Goal: Task Accomplishment & Management: Complete application form

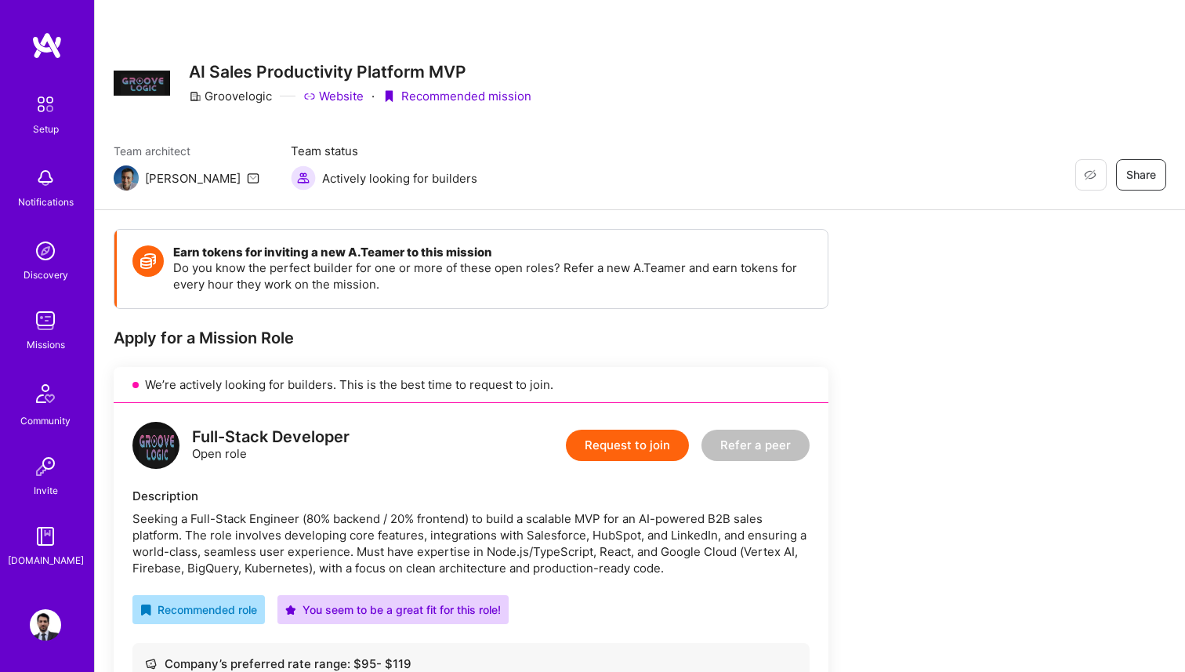
scroll to position [94, 0]
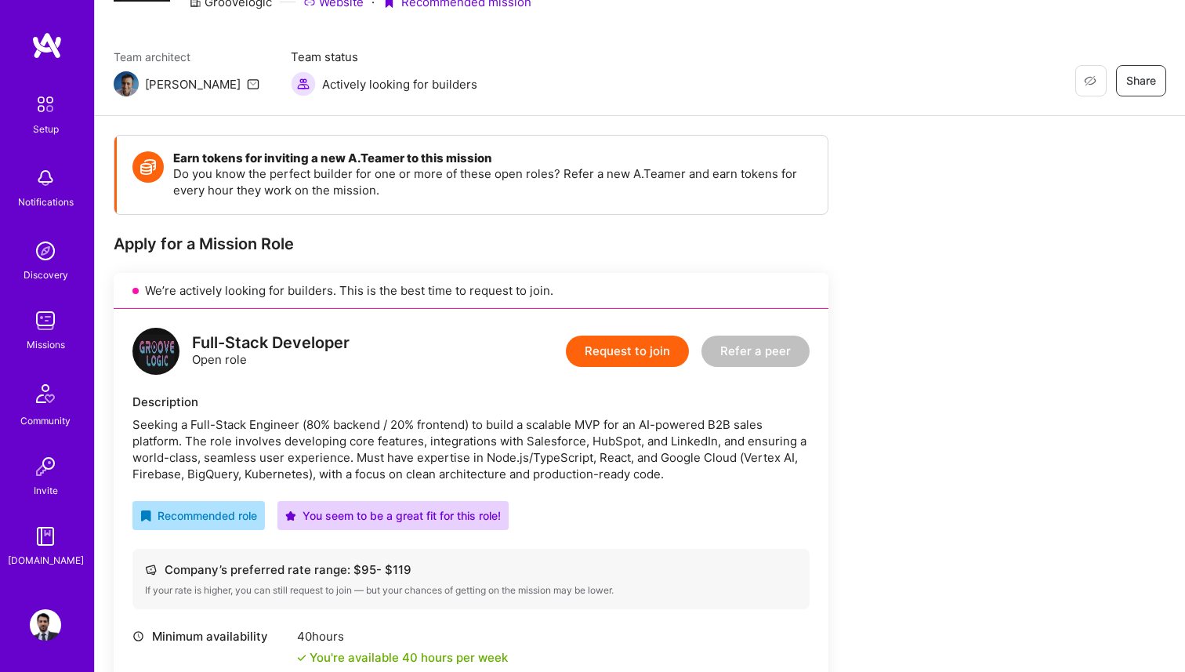
click at [49, 324] on img at bounding box center [45, 320] width 31 height 31
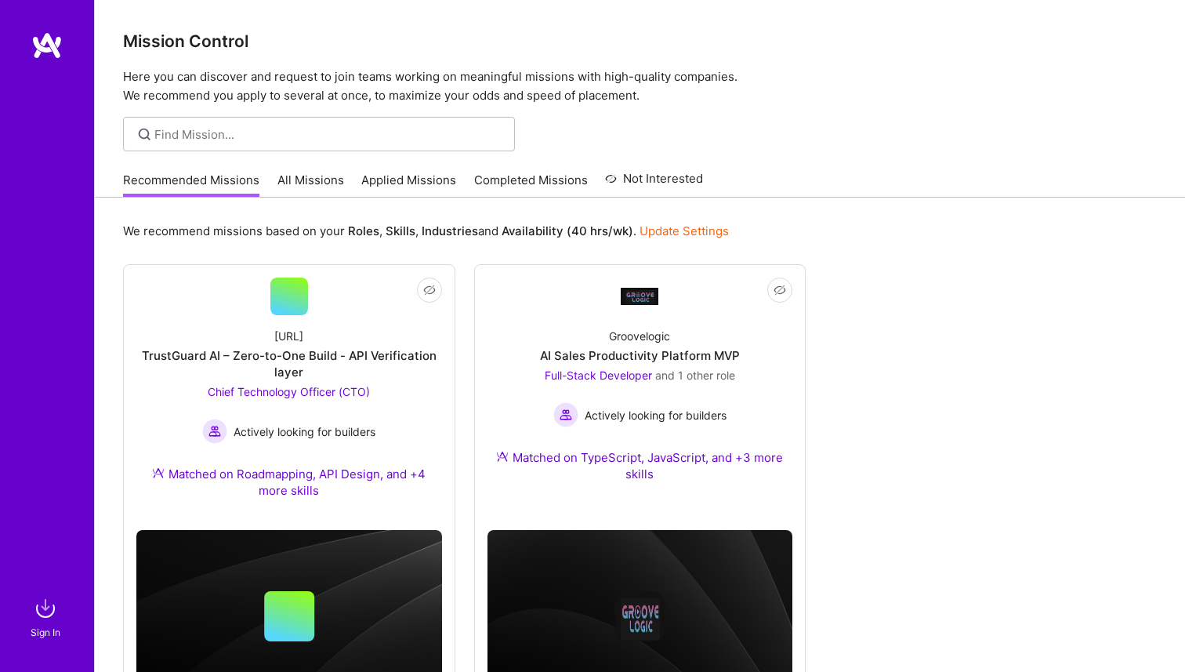
click at [394, 190] on link "Applied Missions" at bounding box center [408, 185] width 95 height 26
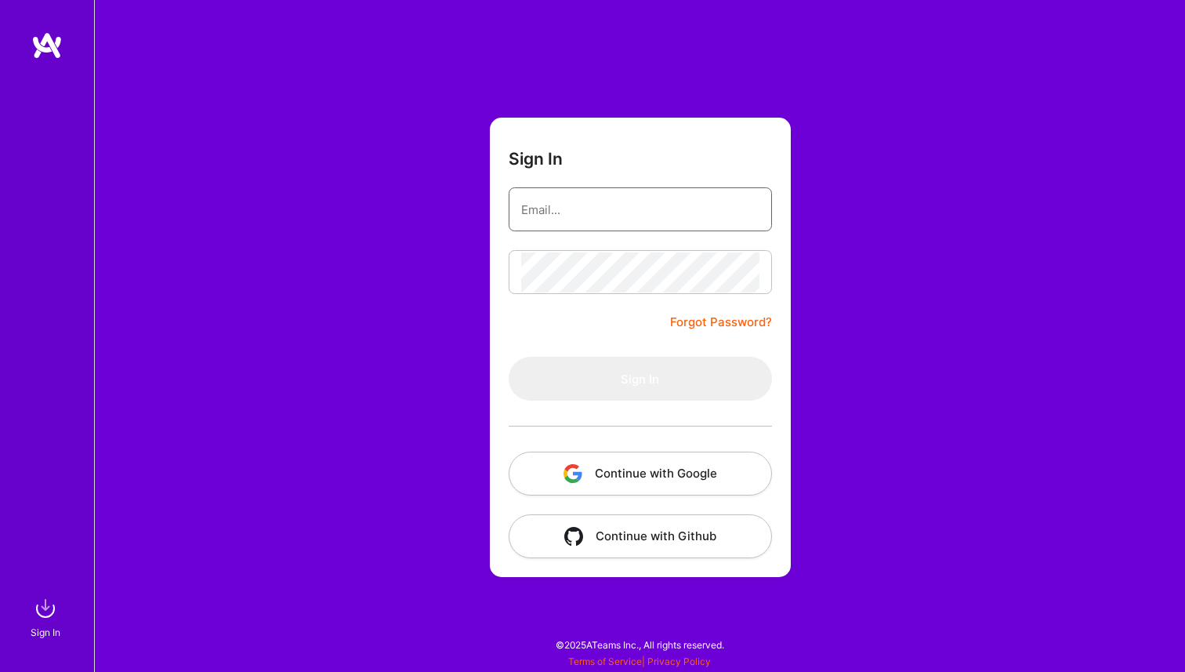
type input "[EMAIL_ADDRESS][DOMAIN_NAME]"
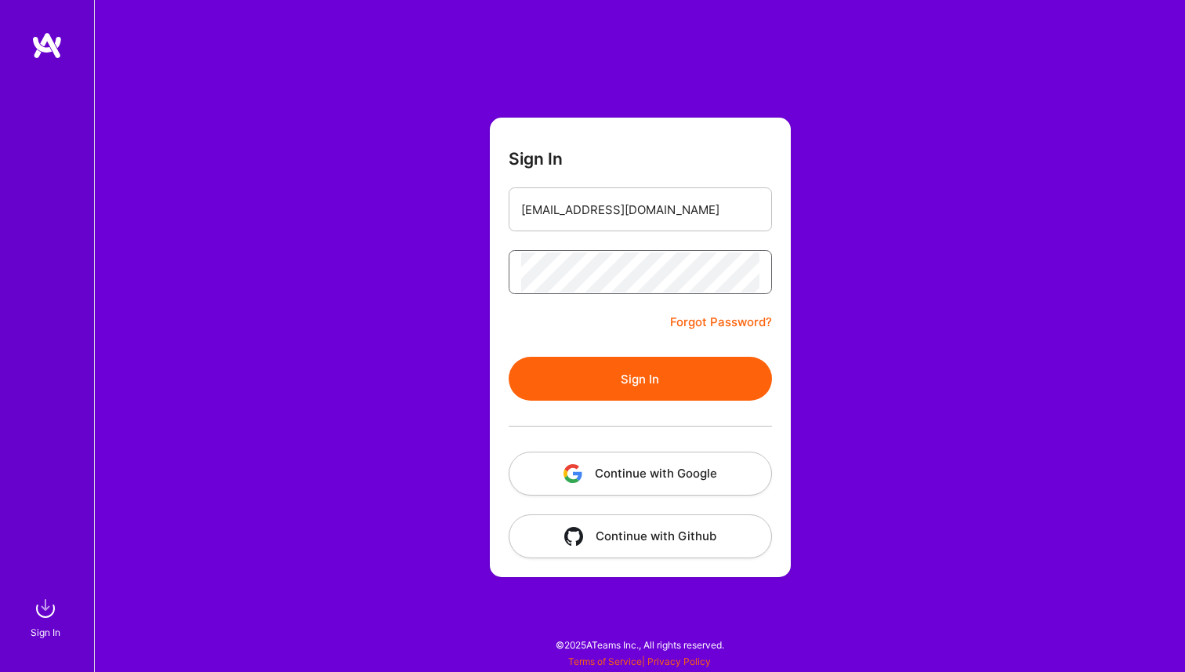
click at [509, 357] on button "Sign In" at bounding box center [640, 379] width 263 height 44
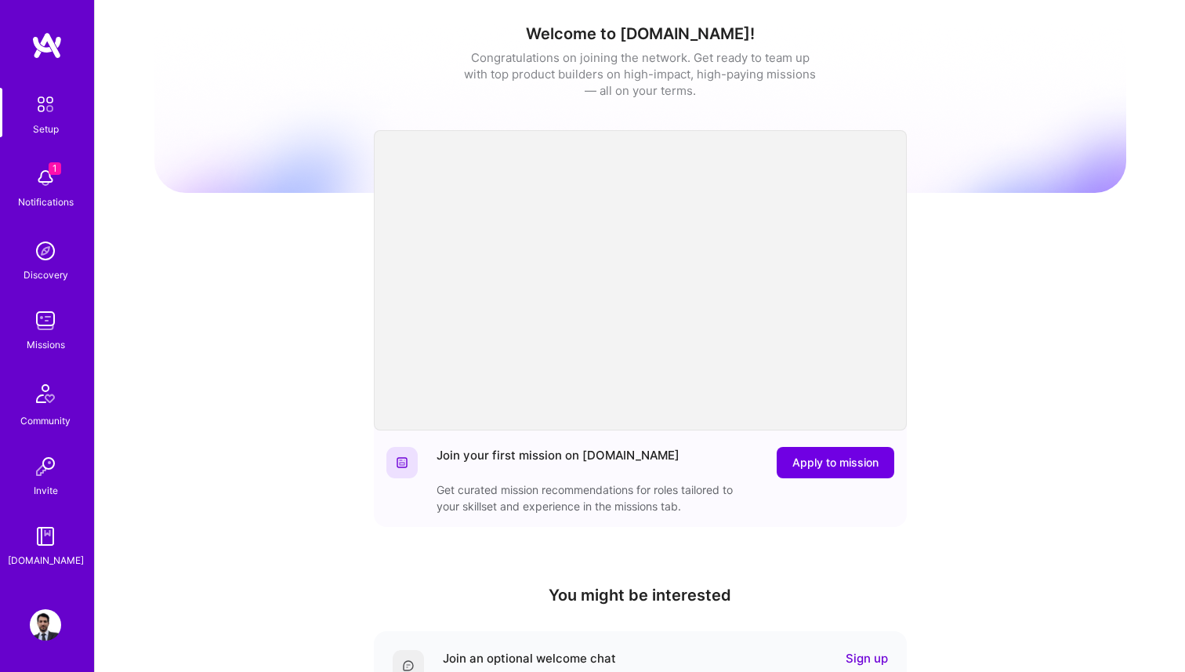
click at [45, 327] on img at bounding box center [45, 320] width 31 height 31
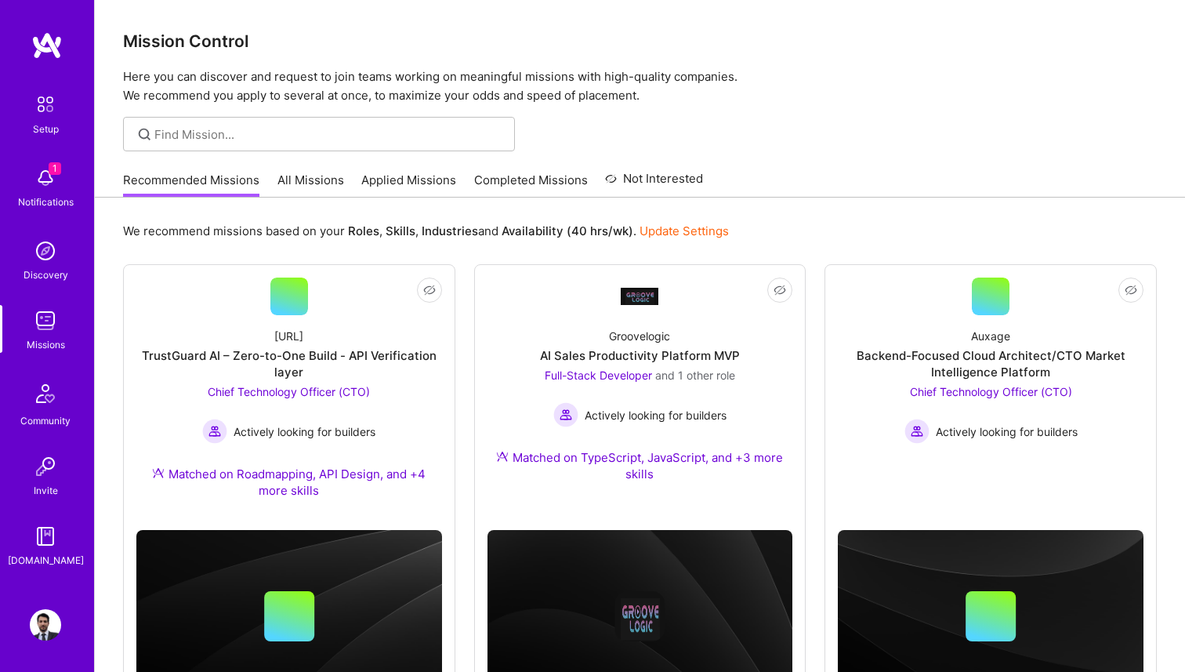
click at [374, 180] on link "Applied Missions" at bounding box center [408, 185] width 95 height 26
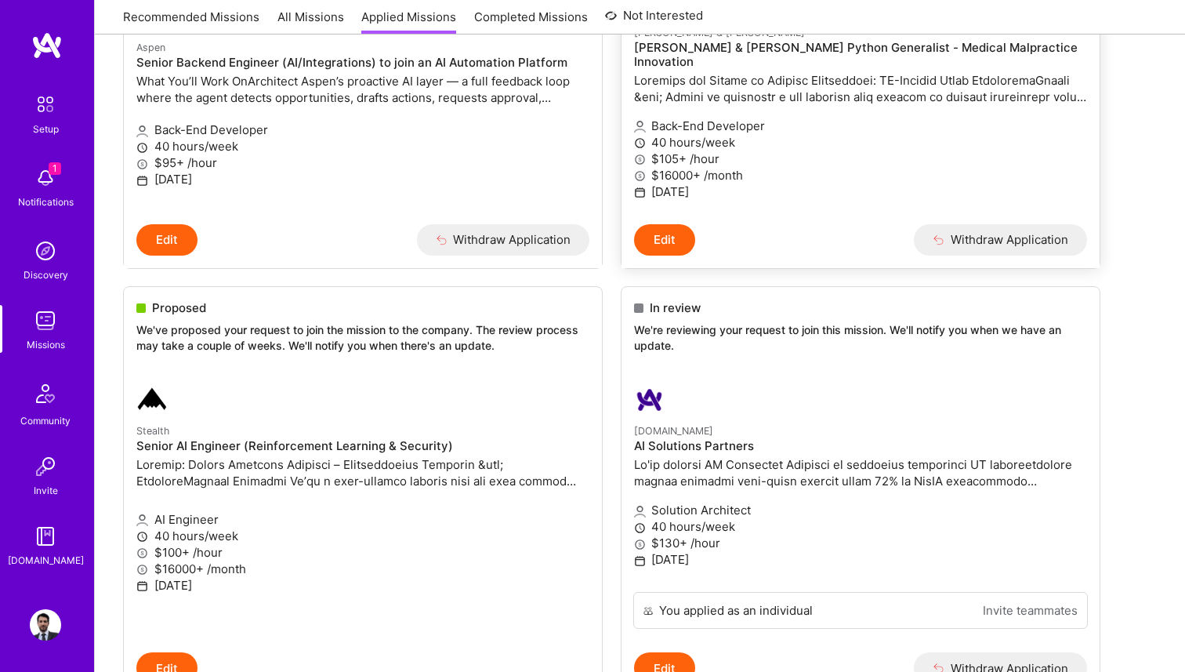
scroll to position [346, 0]
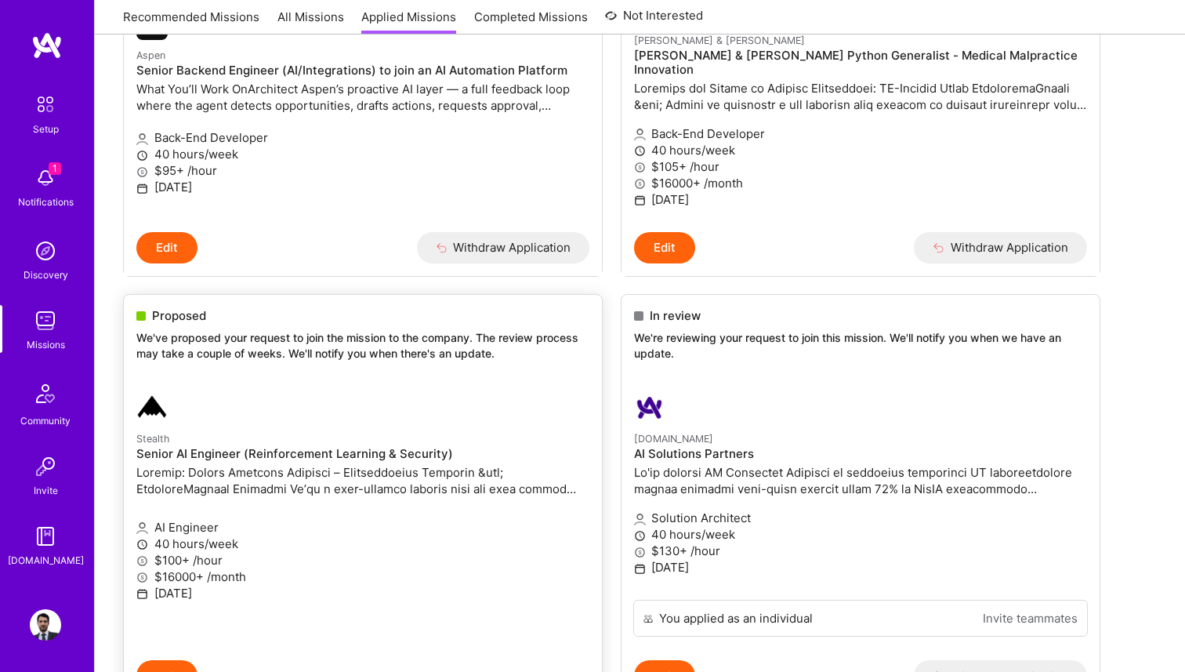
click at [169, 433] on small "Stealth" at bounding box center [152, 439] width 33 height 12
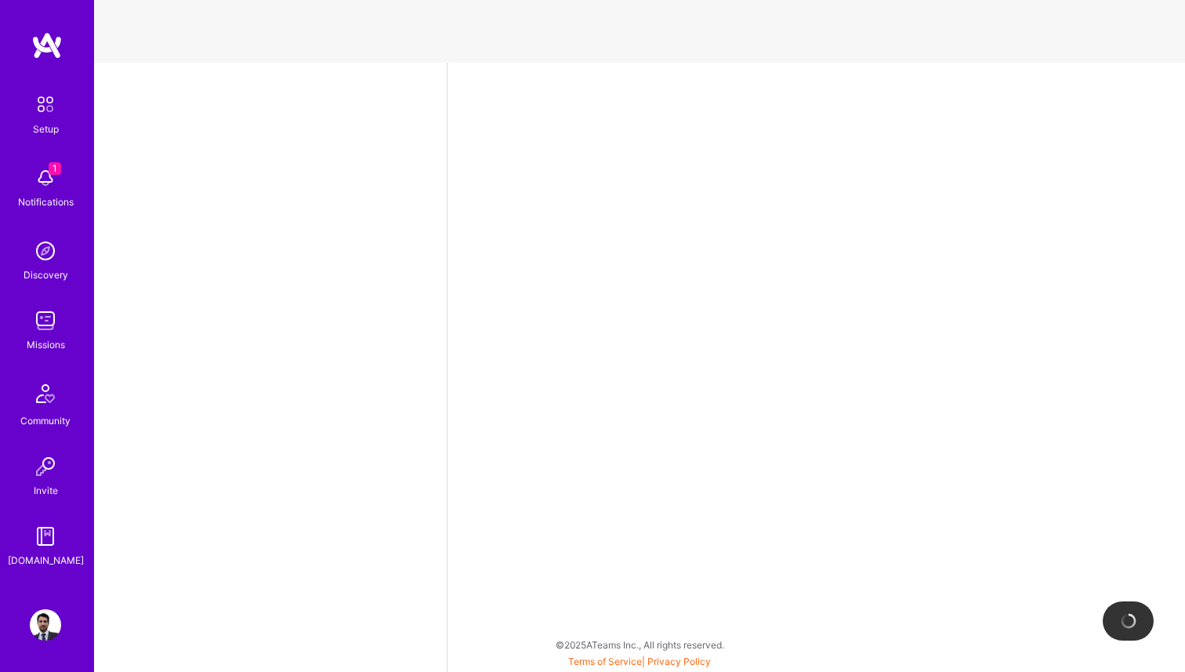
select select "MX"
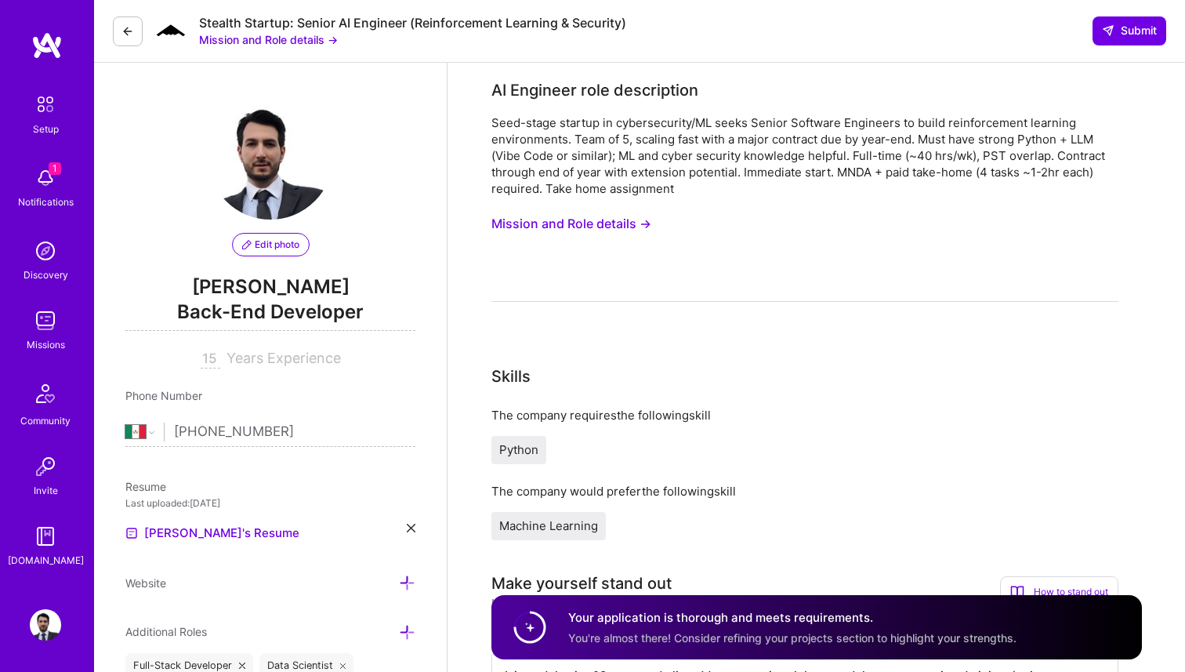
click at [559, 221] on button "Mission and Role details →" at bounding box center [571, 223] width 160 height 29
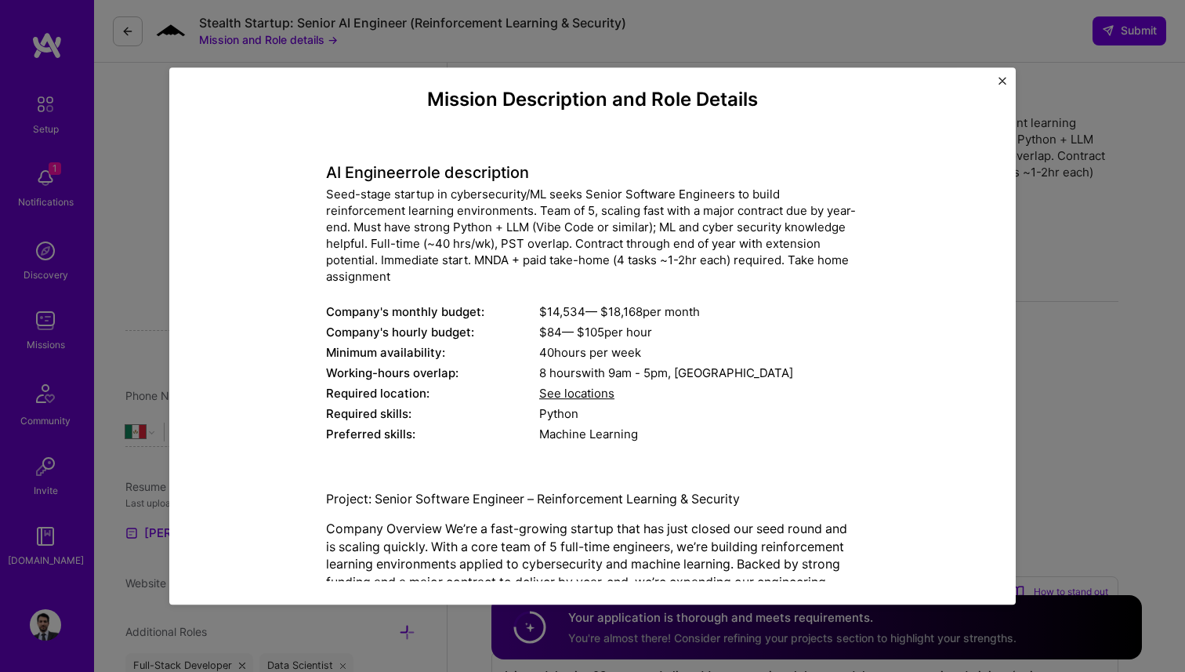
scroll to position [17, 0]
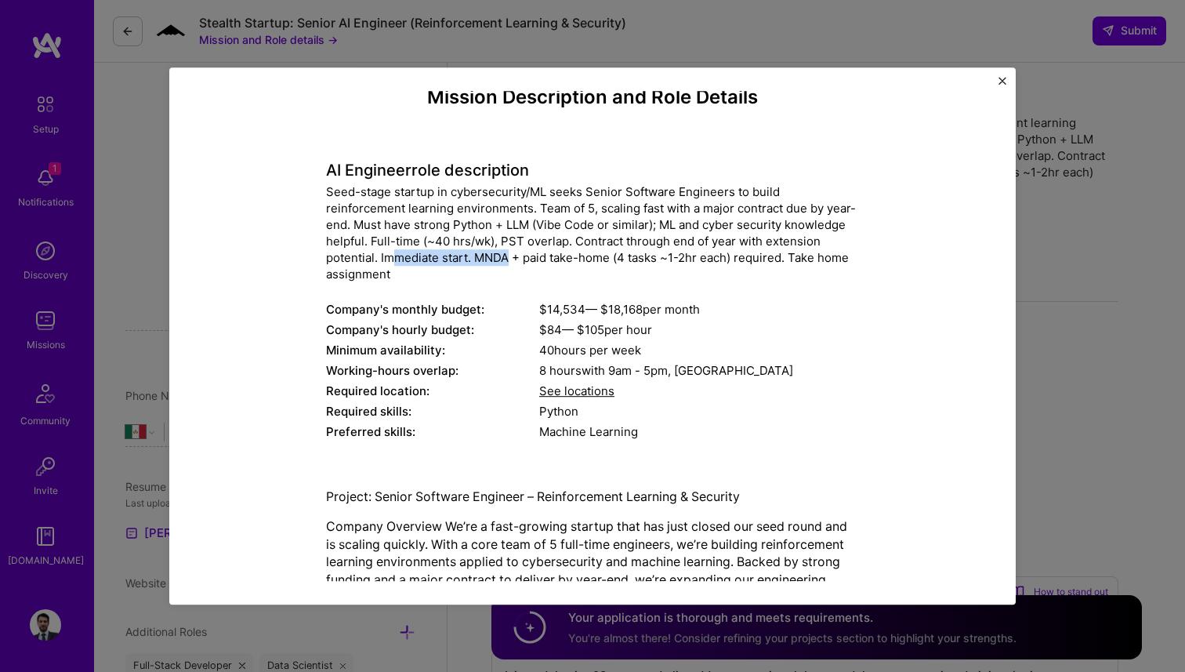
drag, startPoint x: 395, startPoint y: 259, endPoint x: 508, endPoint y: 259, distance: 112.9
click at [509, 259] on div "Seed-stage startup in cybersecurity/ML seeks Senior Software Engineers to build…" at bounding box center [592, 232] width 533 height 99
click at [535, 261] on div "Seed-stage startup in cybersecurity/ML seeks Senior Software Engineers to build…" at bounding box center [592, 232] width 533 height 99
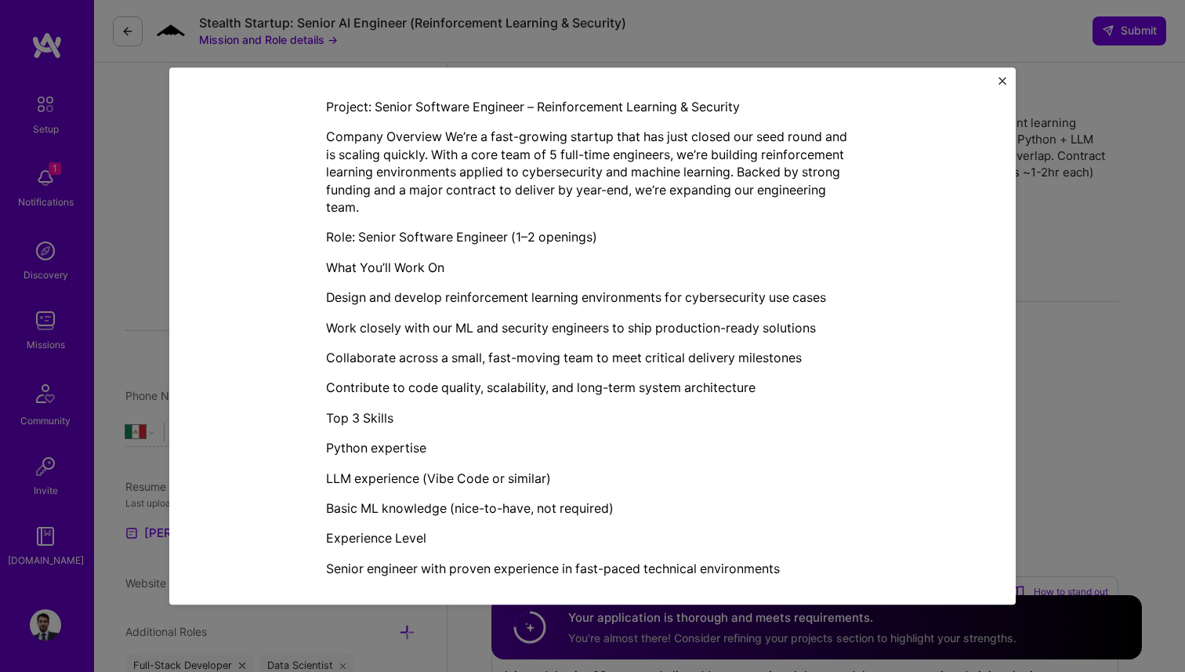
scroll to position [423, 0]
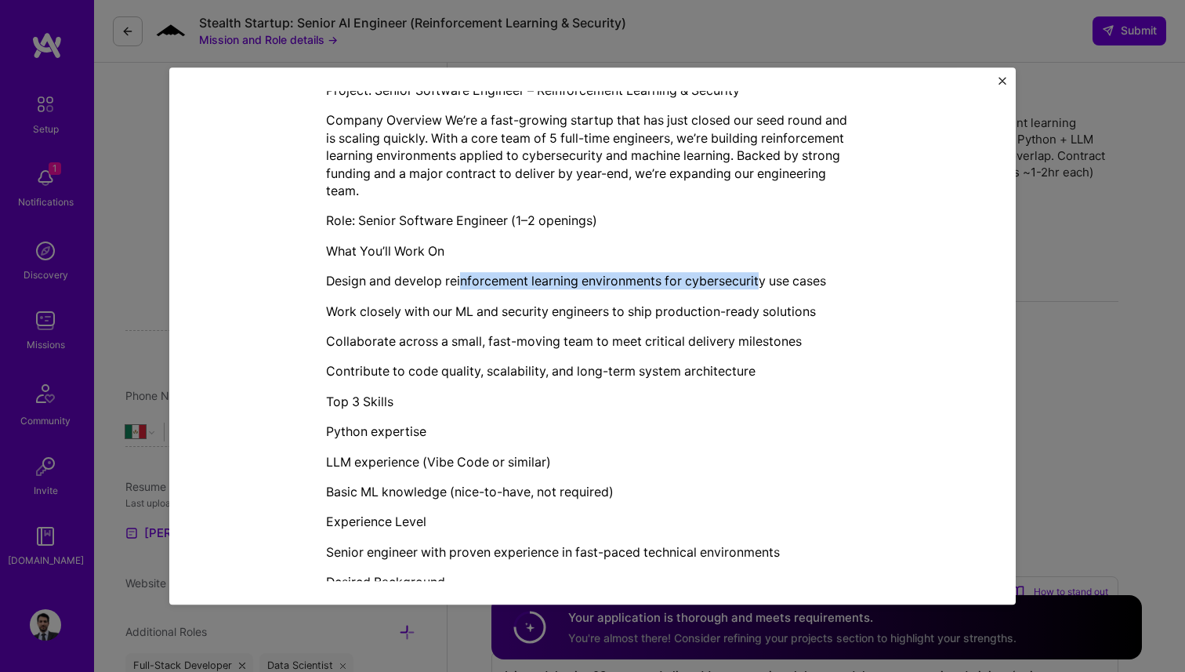
drag, startPoint x: 760, startPoint y: 277, endPoint x: 462, endPoint y: 281, distance: 297.1
click at [462, 281] on p "Design and develop reinforcement learning environments for cybersecurity use ca…" at bounding box center [592, 280] width 533 height 17
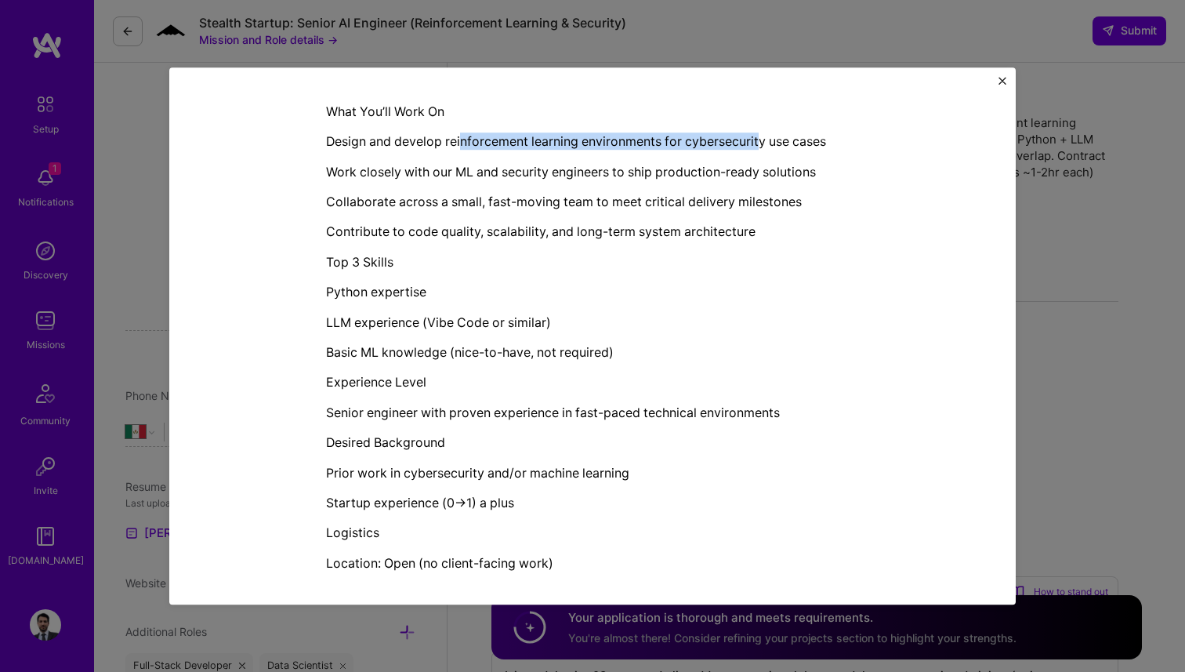
scroll to position [746, 0]
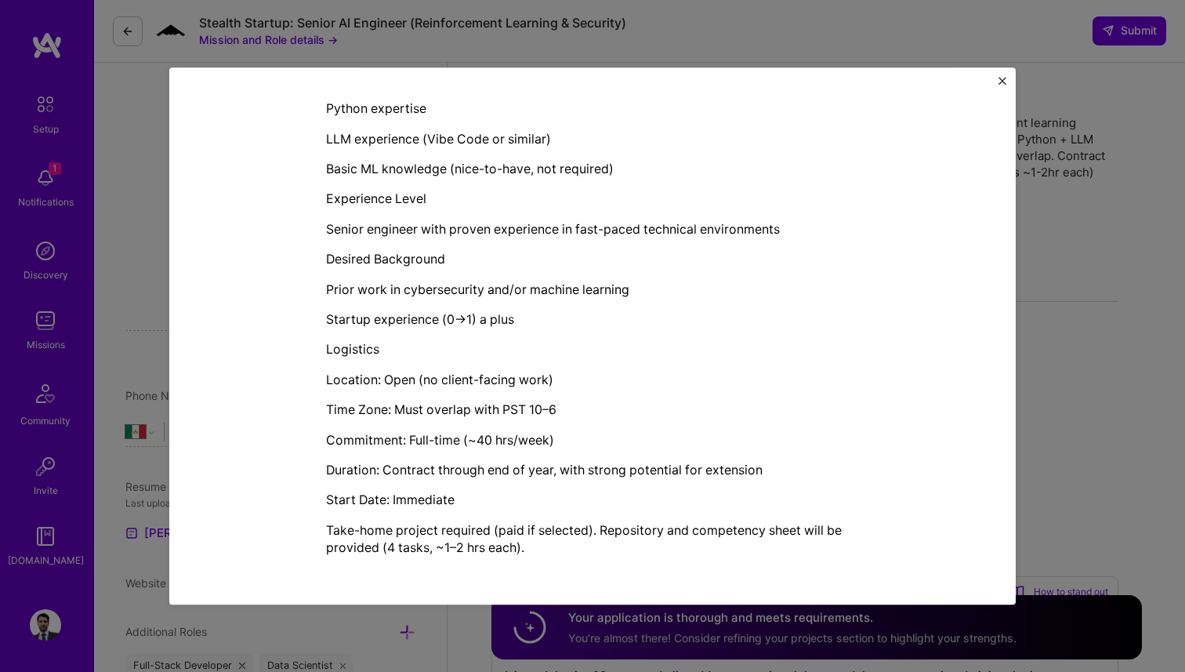
click at [999, 78] on img "Close" at bounding box center [1003, 81] width 8 height 8
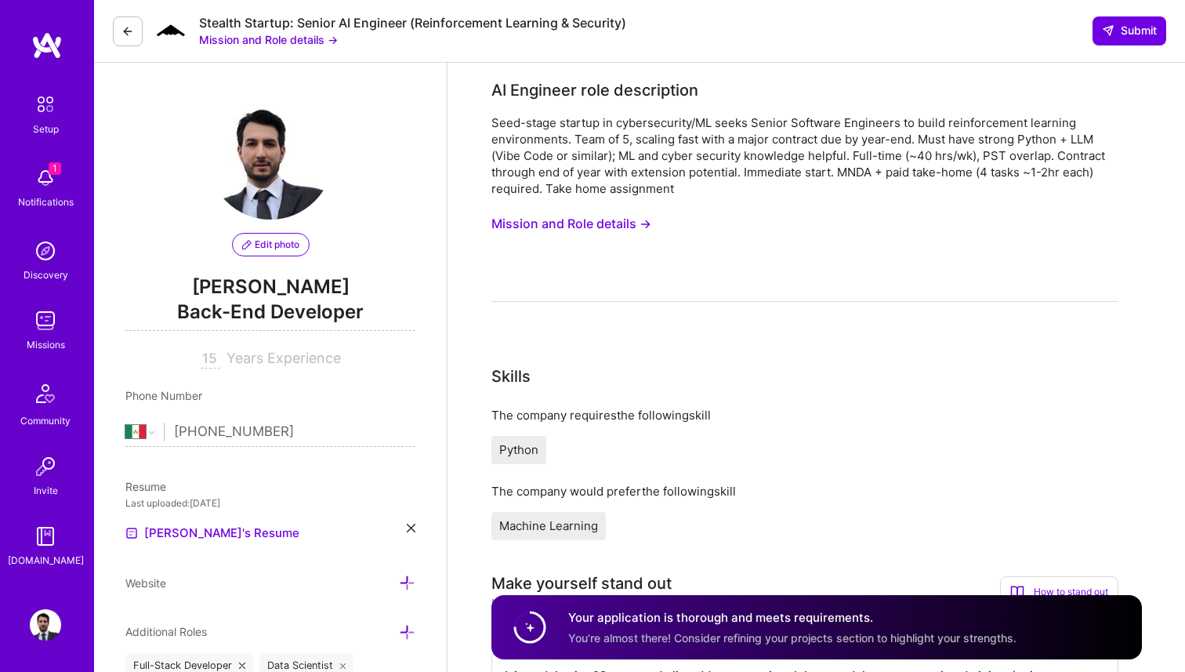
click at [125, 26] on icon at bounding box center [127, 31] width 13 height 13
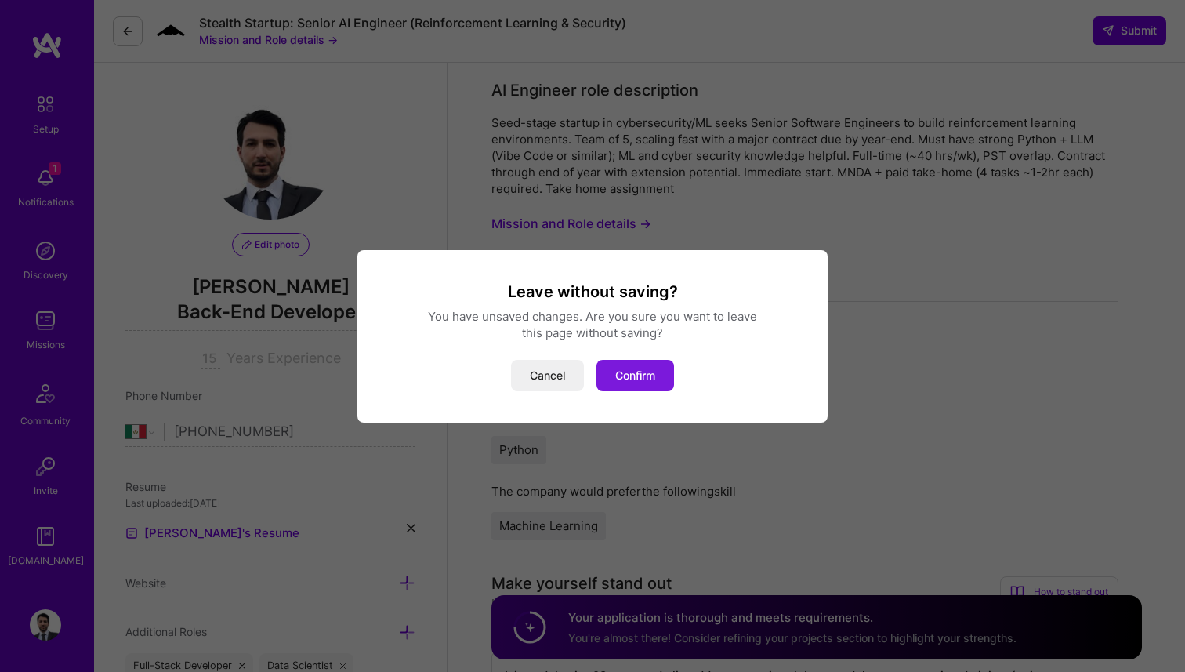
click at [619, 363] on button "Confirm" at bounding box center [636, 375] width 78 height 31
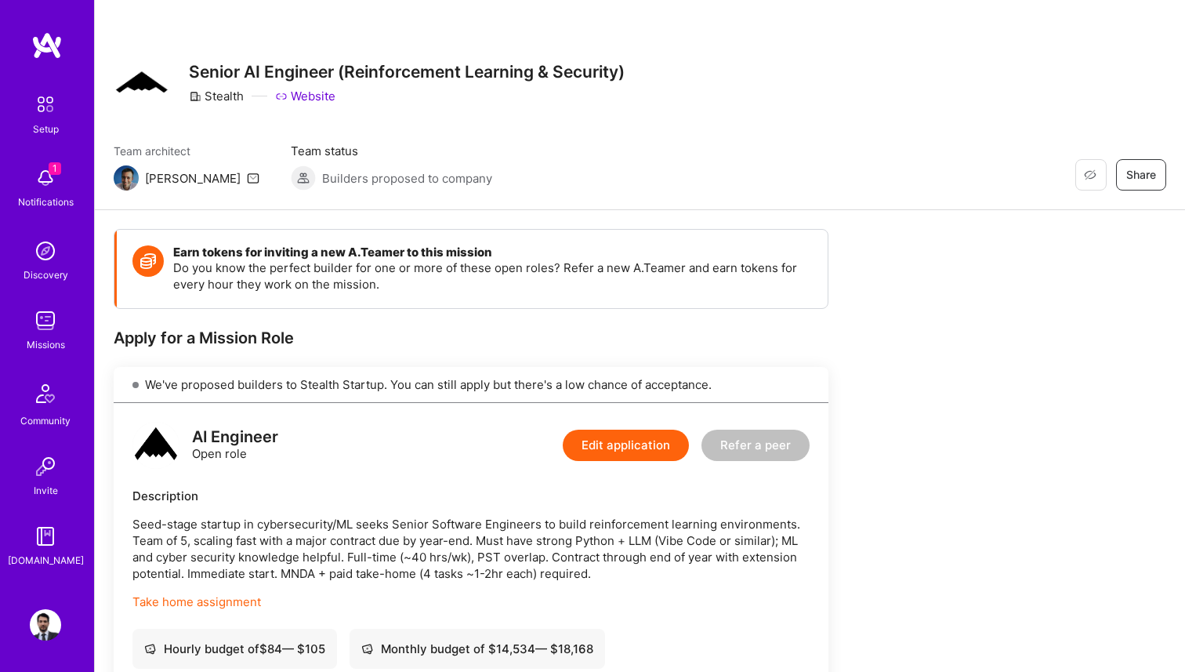
click at [54, 186] on img at bounding box center [45, 177] width 31 height 31
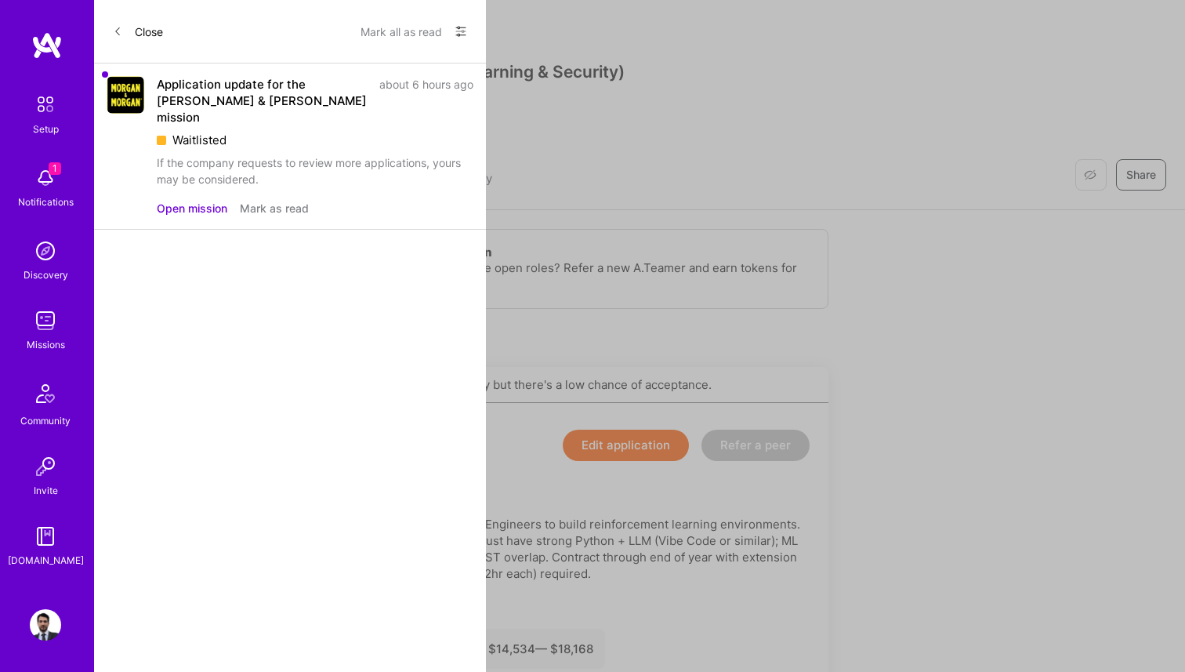
click at [313, 200] on div "Open mission Mark as read" at bounding box center [315, 208] width 317 height 16
click at [294, 200] on button "Mark as read" at bounding box center [274, 208] width 69 height 16
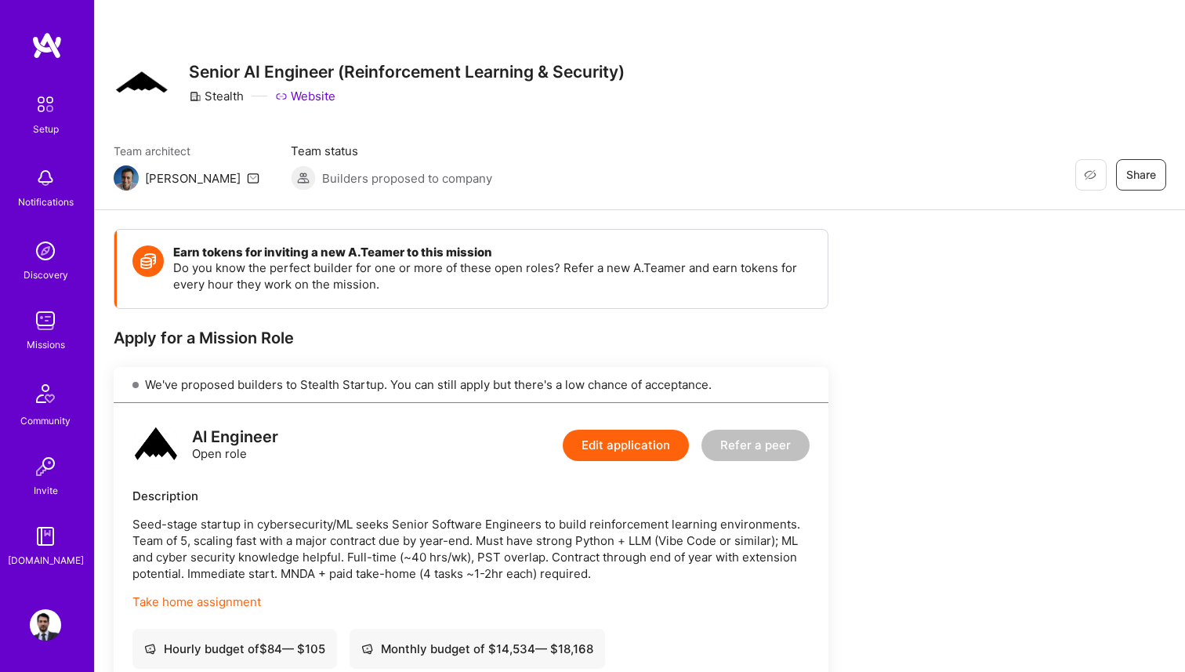
click at [25, 334] on link "Missions" at bounding box center [45, 329] width 97 height 48
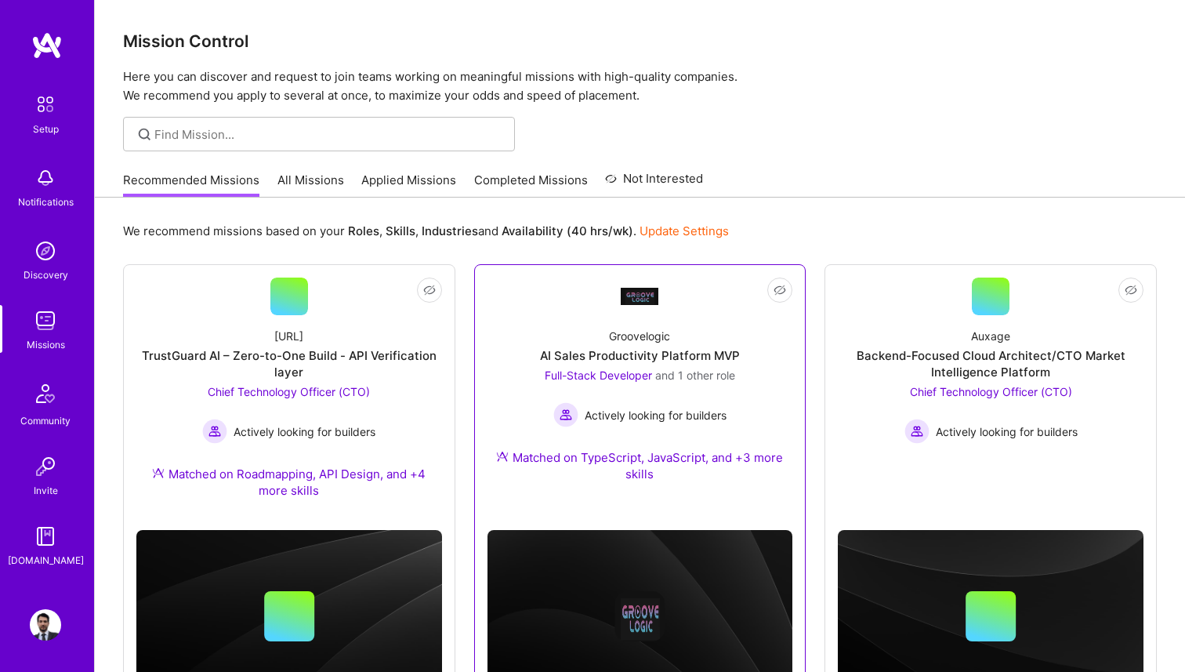
click at [658, 343] on div "Groovelogic" at bounding box center [639, 336] width 61 height 16
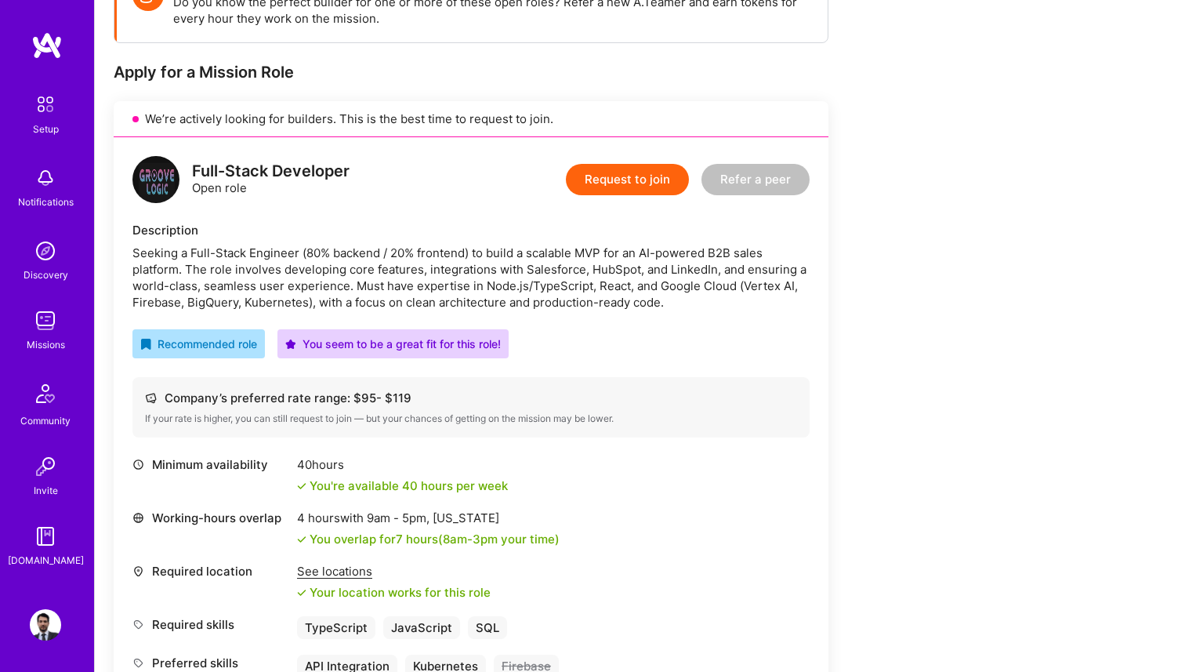
scroll to position [247, 0]
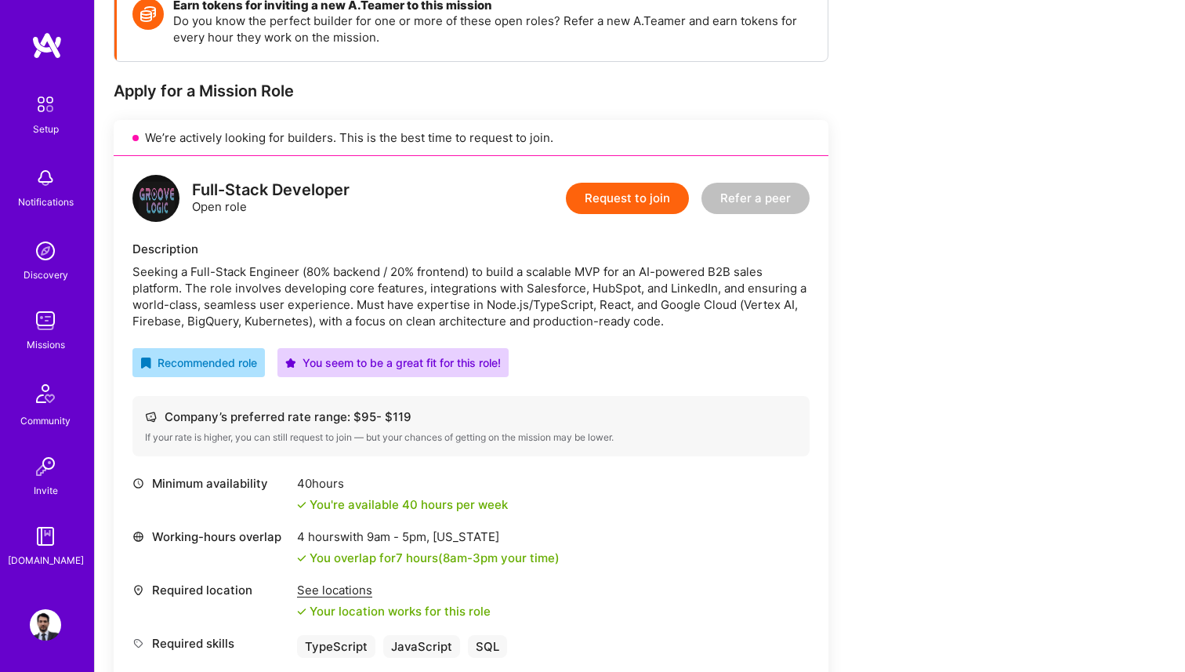
click at [611, 185] on button "Request to join" at bounding box center [627, 198] width 123 height 31
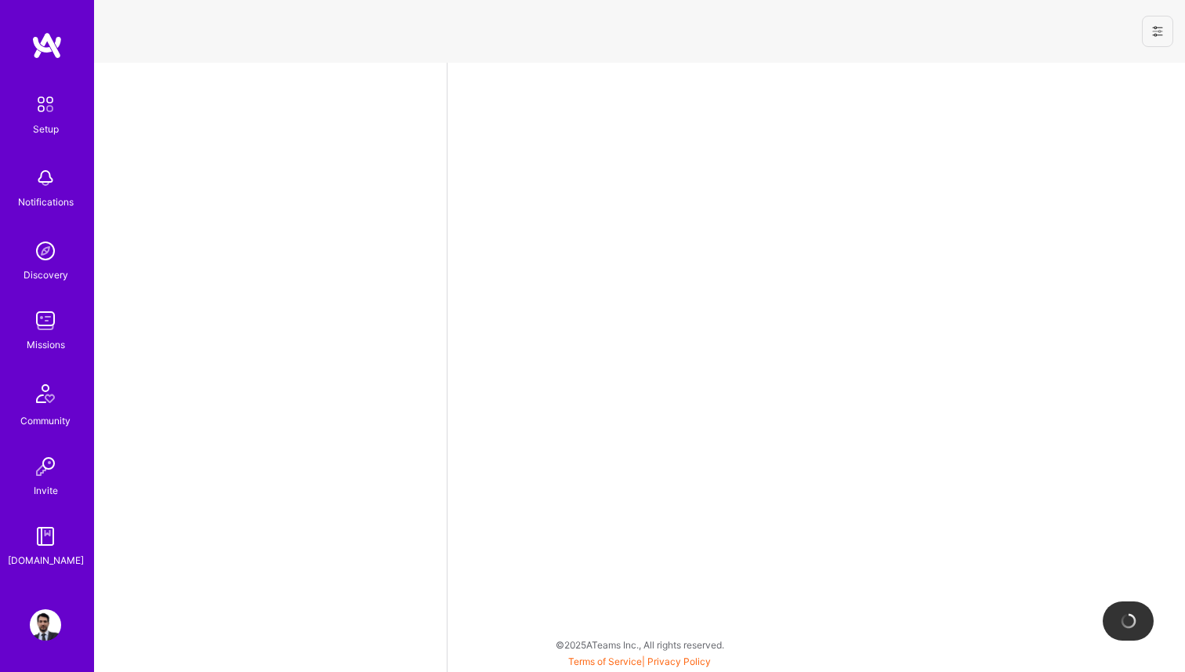
select select "MX"
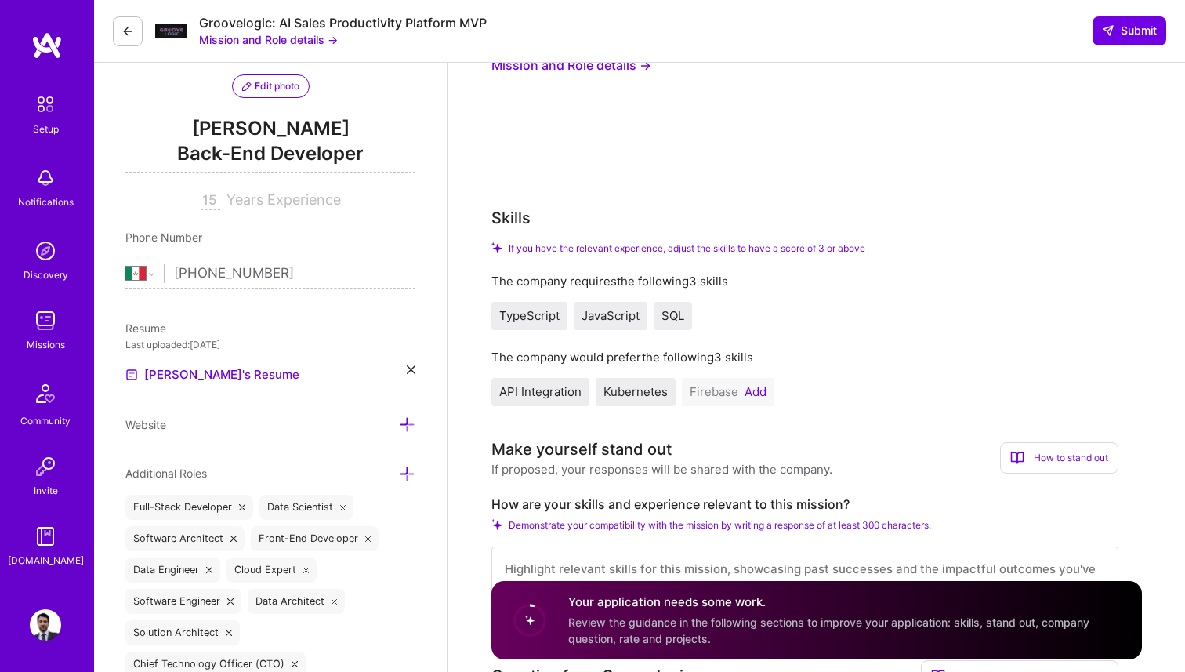
scroll to position [170, 0]
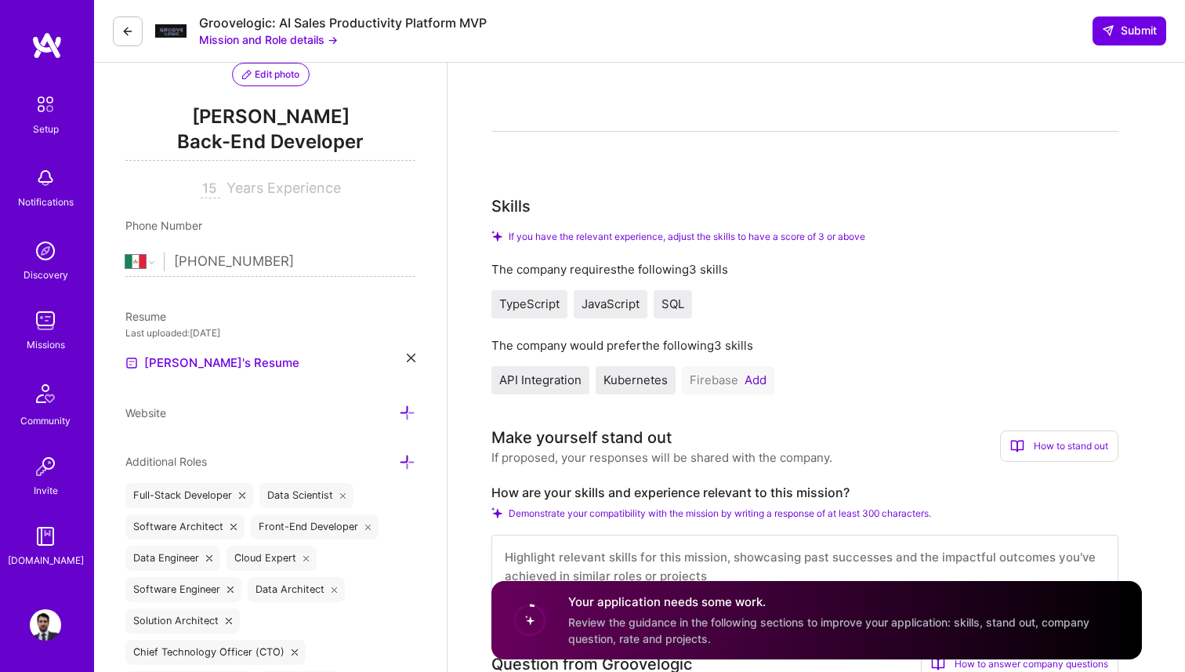
click at [751, 380] on button "Add" at bounding box center [756, 380] width 22 height 13
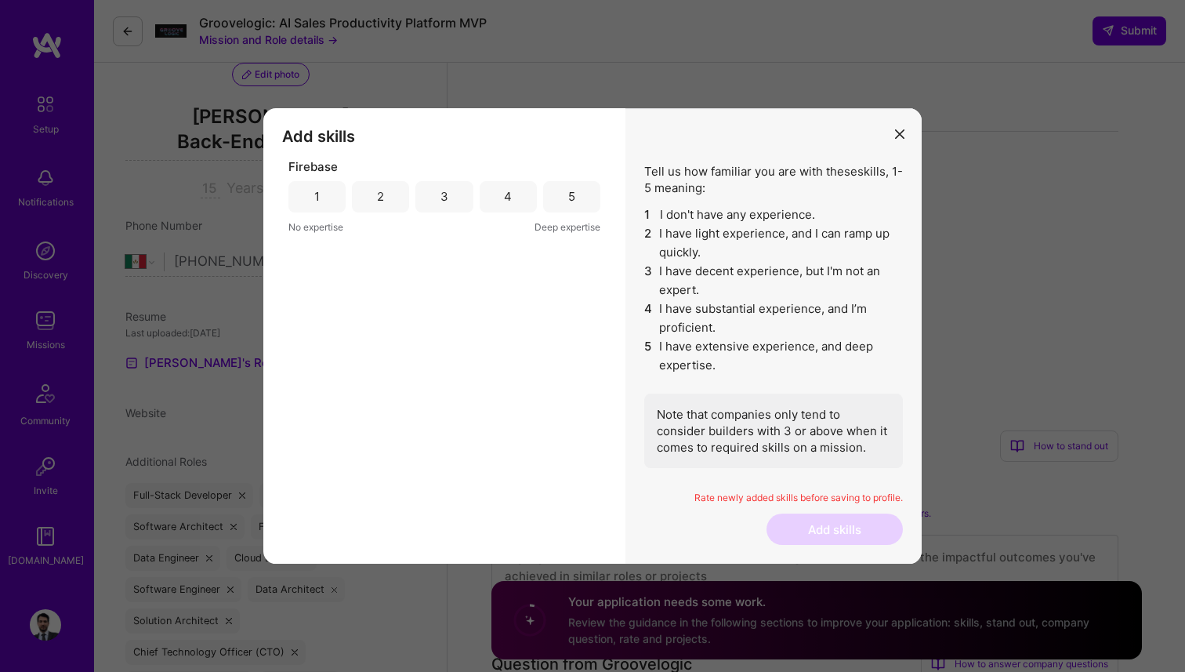
click at [579, 199] on div "5" at bounding box center [571, 196] width 57 height 31
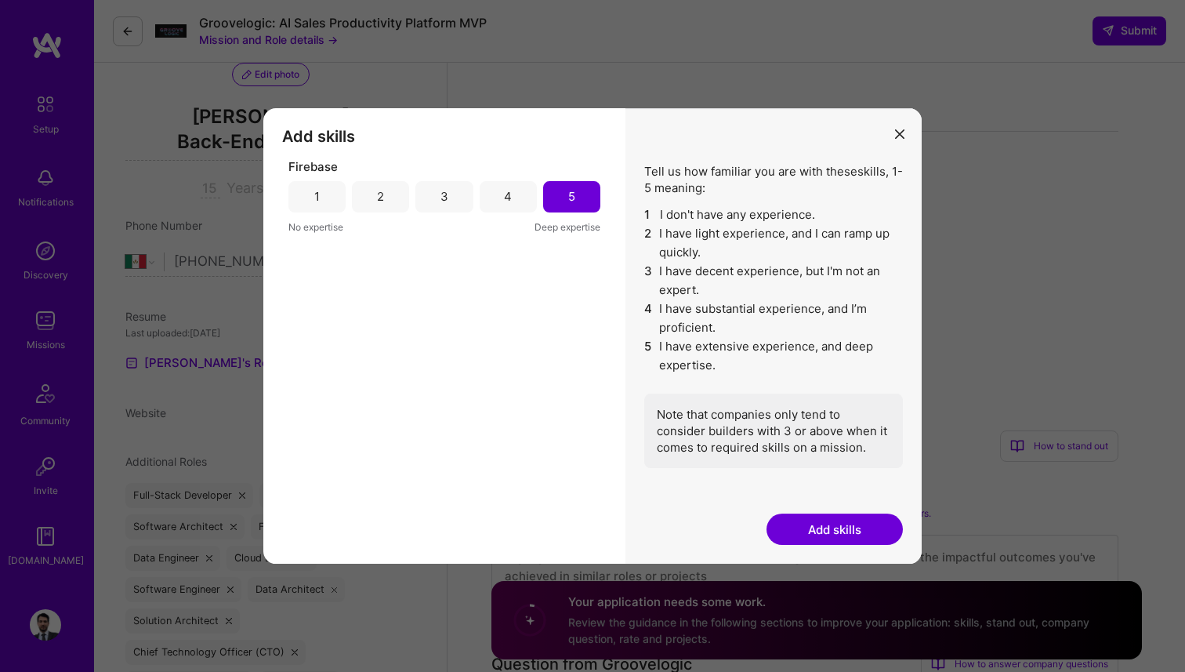
click at [819, 528] on button "Add skills" at bounding box center [835, 528] width 136 height 31
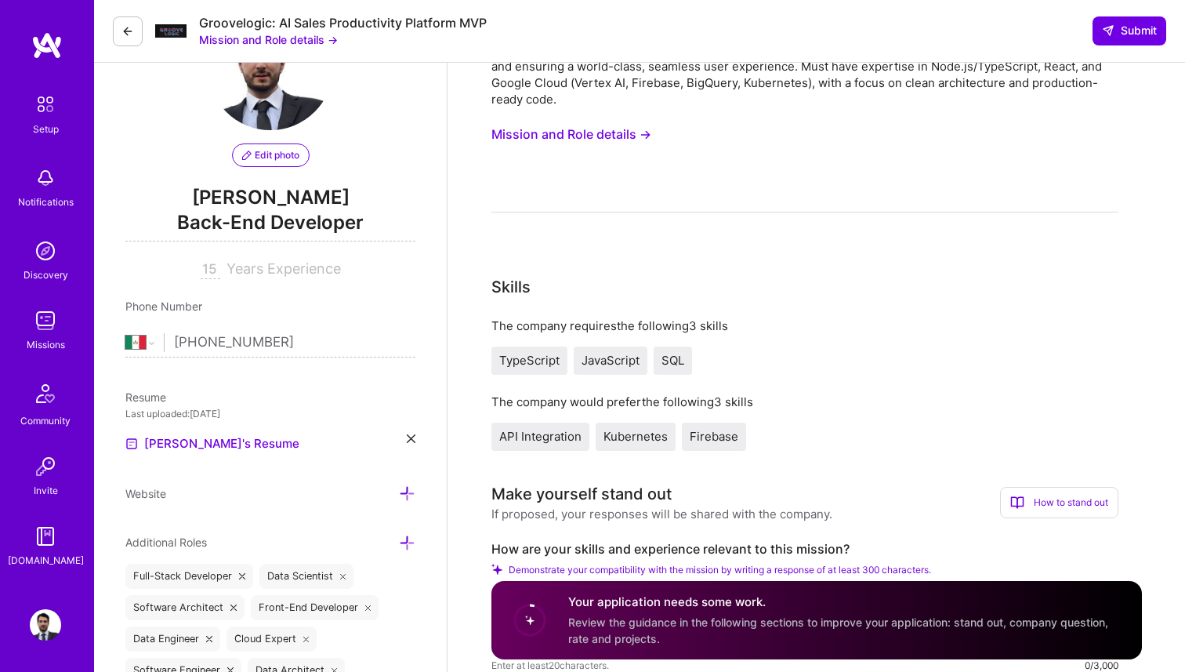
scroll to position [0, 0]
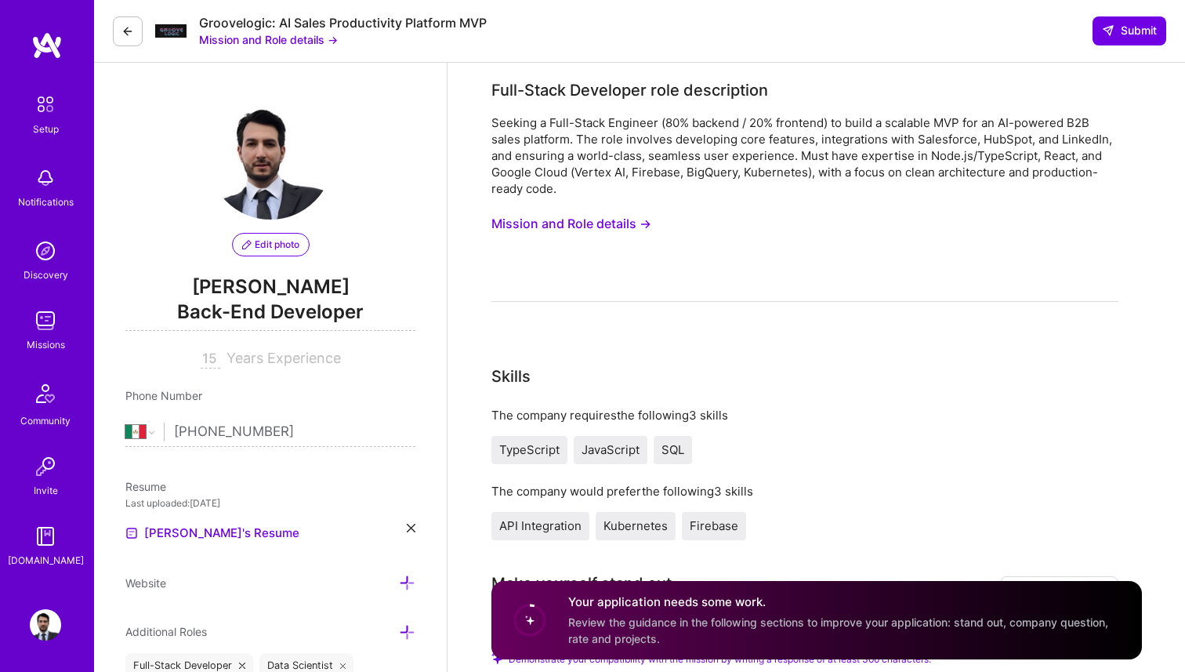
click at [117, 20] on button at bounding box center [128, 31] width 30 height 30
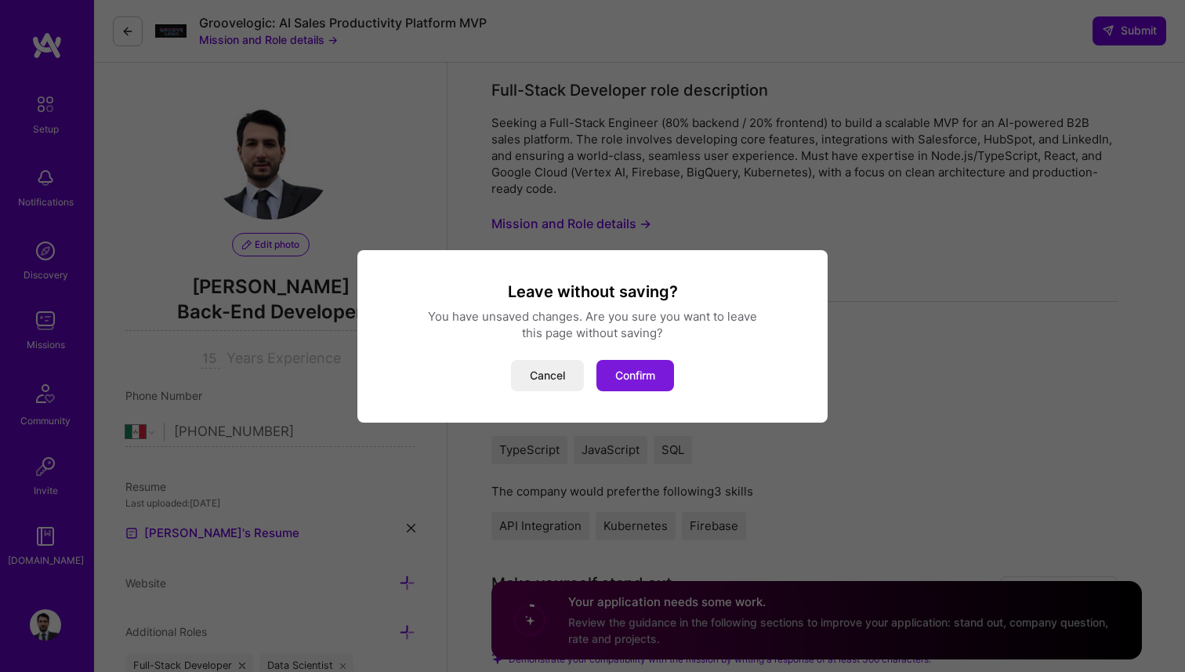
click at [668, 378] on button "Confirm" at bounding box center [636, 375] width 78 height 31
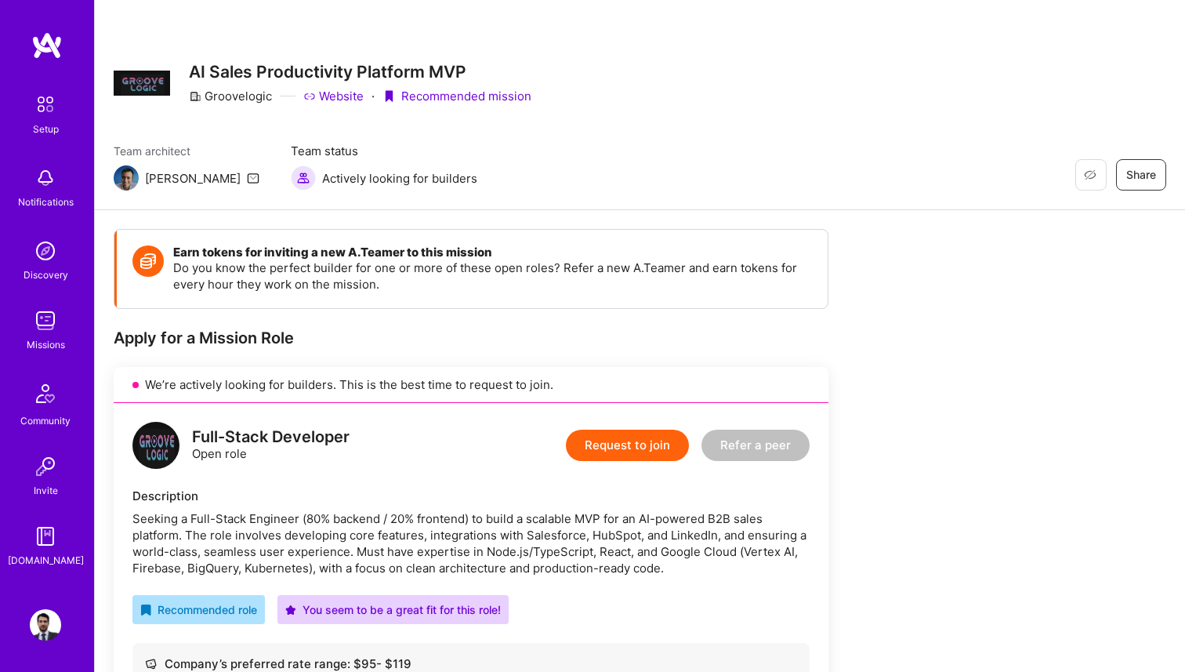
click at [56, 338] on div "Missions" at bounding box center [46, 344] width 38 height 16
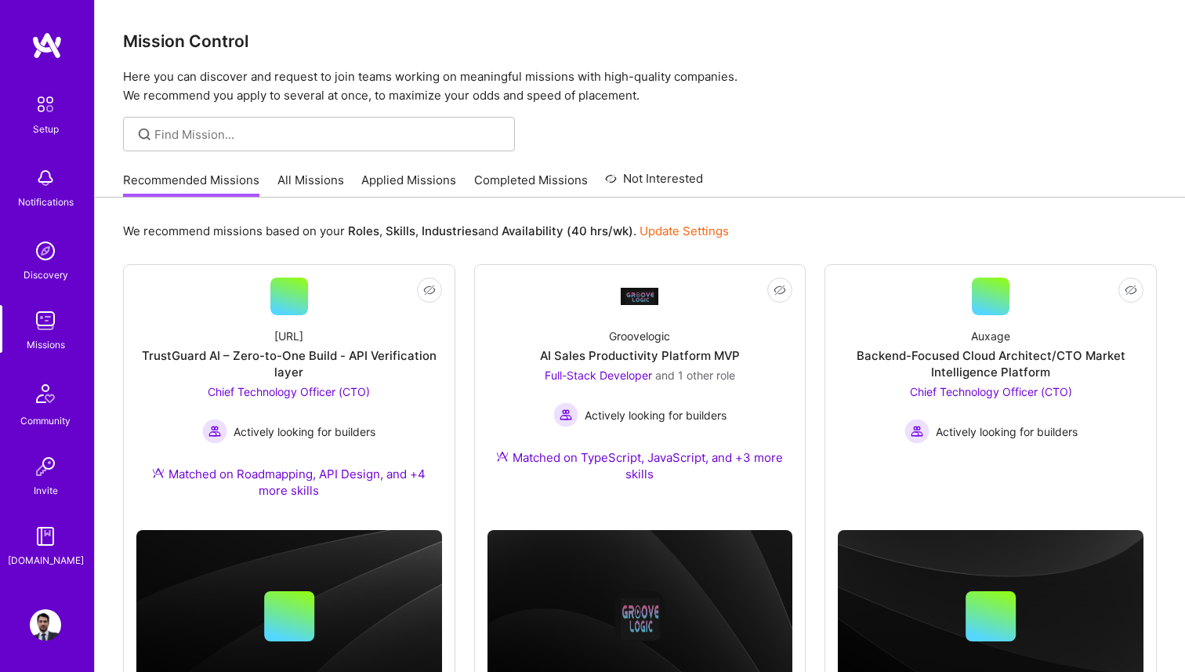
click at [315, 183] on link "All Missions" at bounding box center [310, 185] width 67 height 26
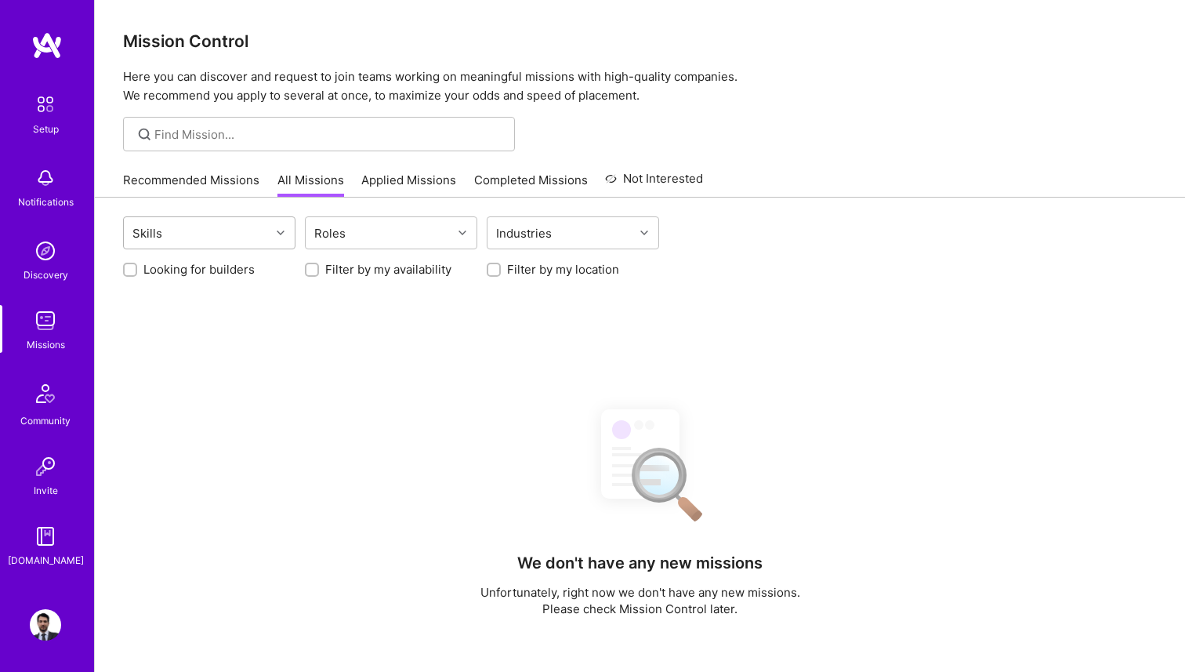
click at [219, 241] on div "Skills" at bounding box center [197, 232] width 147 height 31
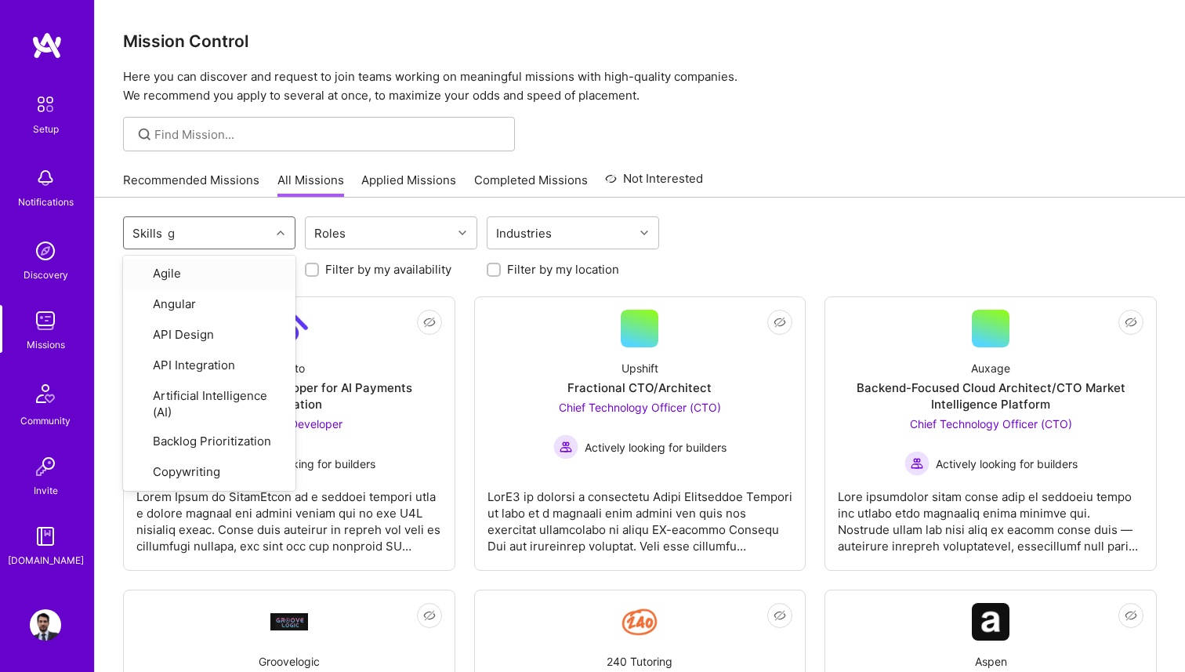
type input "go"
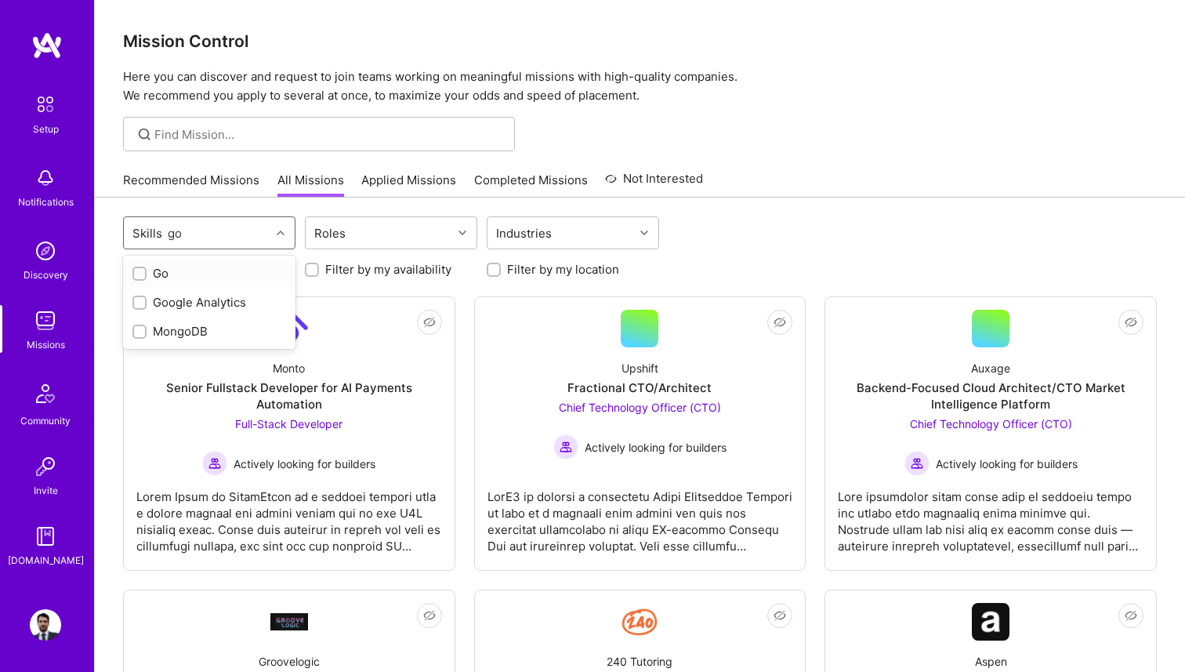
click at [200, 270] on div "Go" at bounding box center [209, 273] width 154 height 16
checkbox input "true"
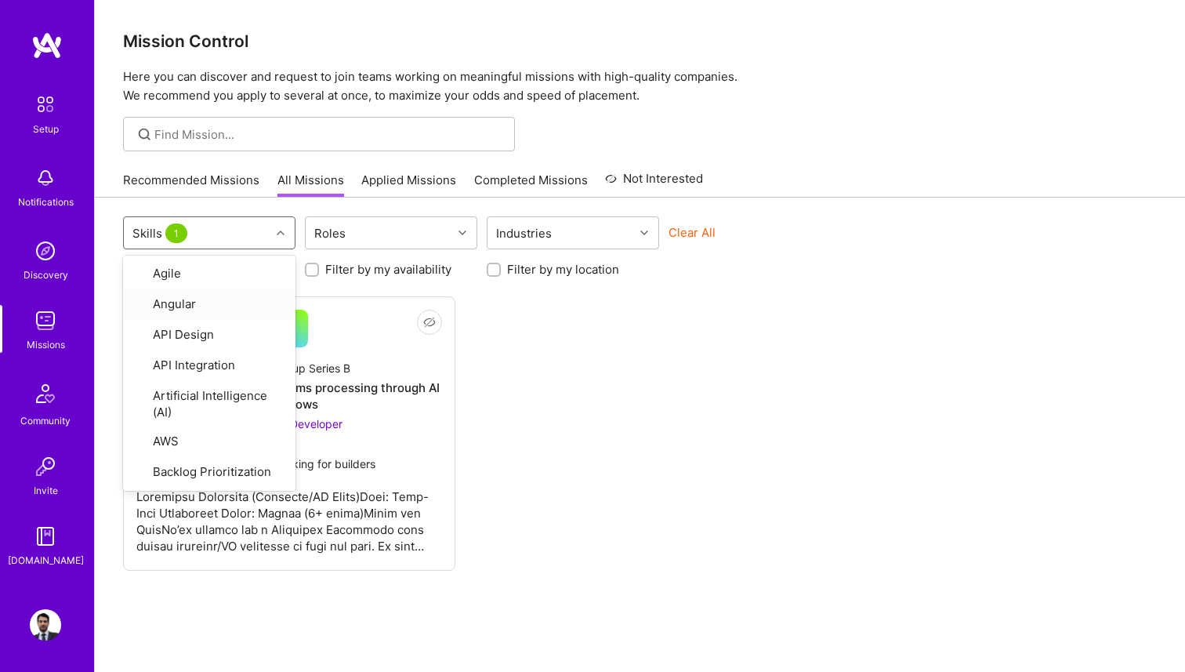
click at [650, 470] on div "Not Interested Stealth Startup Series B Streamlining billing and claims process…" at bounding box center [640, 433] width 1034 height 274
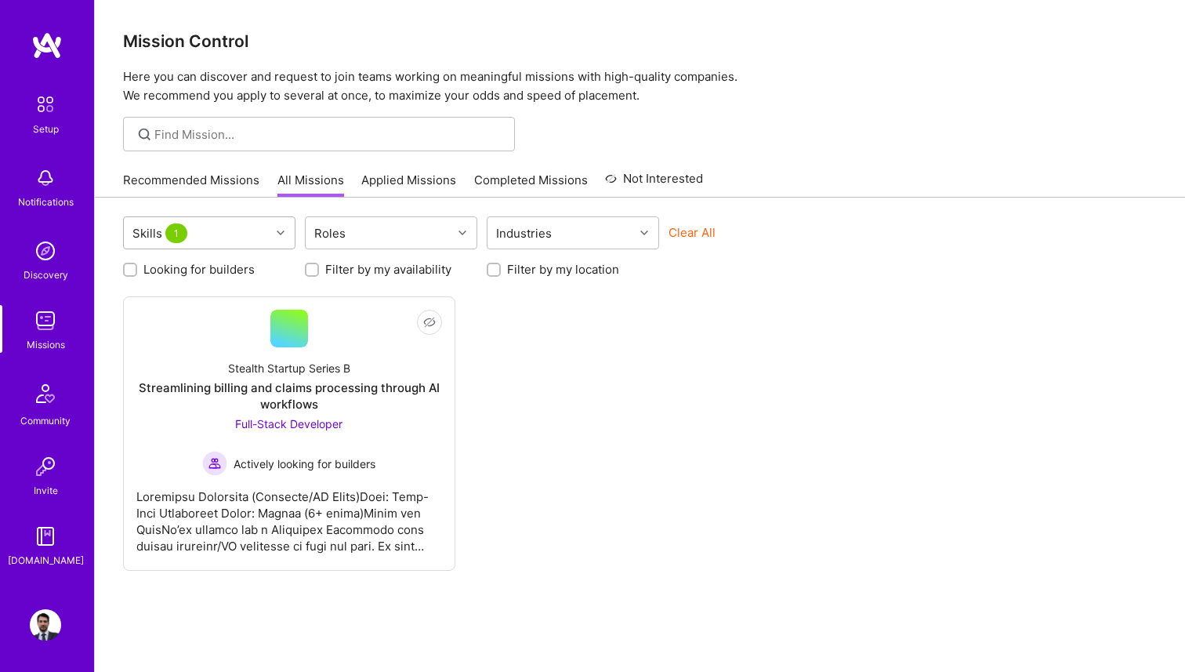
click at [250, 231] on div "Skills 1" at bounding box center [197, 232] width 147 height 31
click at [550, 415] on div "Not Interested Stealth Startup Series B Streamlining billing and claims process…" at bounding box center [640, 433] width 1034 height 274
click at [177, 175] on link "Recommended Missions" at bounding box center [191, 185] width 136 height 26
